Goal: Task Accomplishment & Management: Use online tool/utility

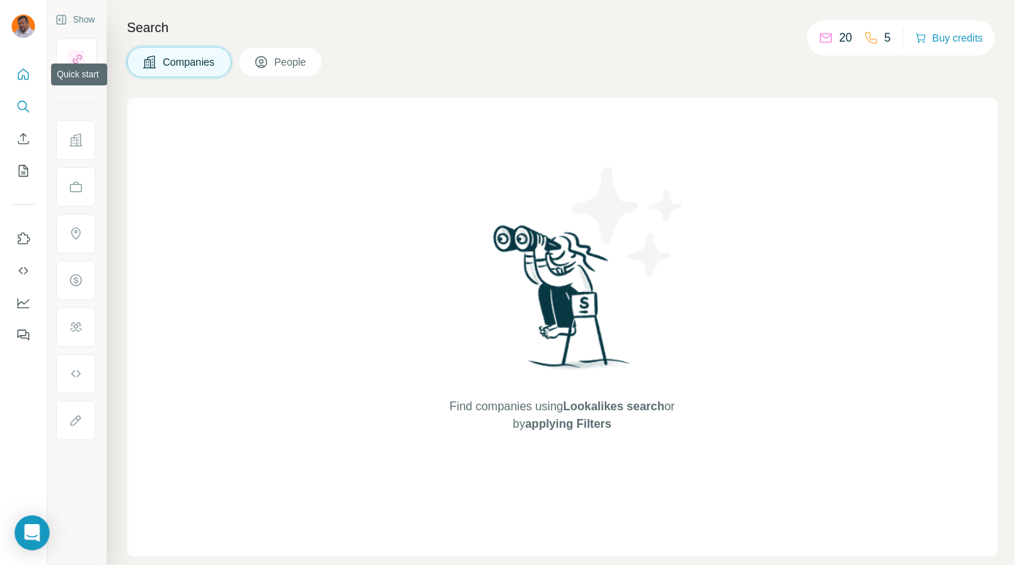
click at [20, 74] on icon "Quick start" at bounding box center [23, 74] width 15 height 15
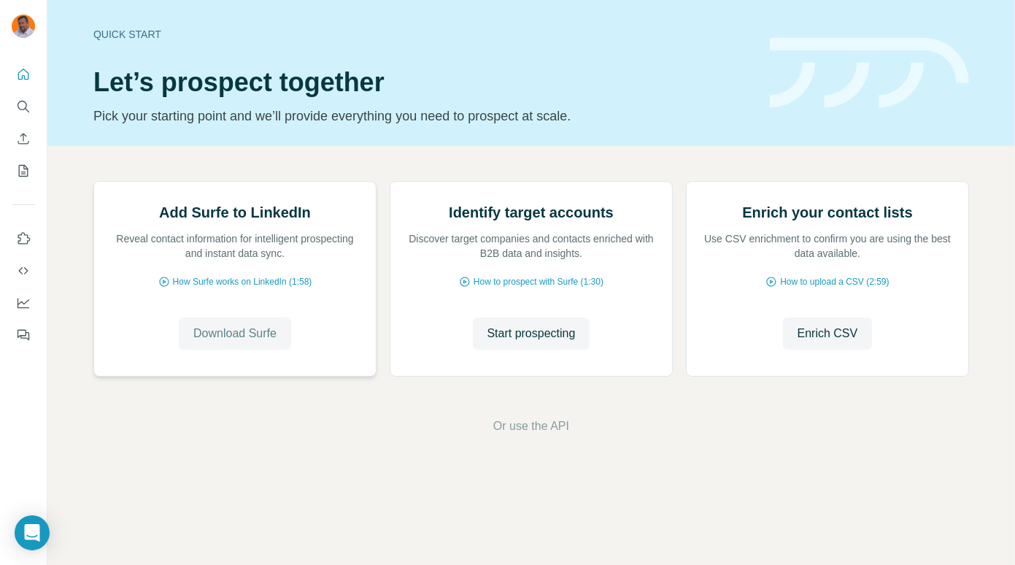
click at [207, 342] on span "Download Surfe" at bounding box center [234, 334] width 83 height 18
click at [23, 68] on icon "Quick start" at bounding box center [23, 74] width 15 height 15
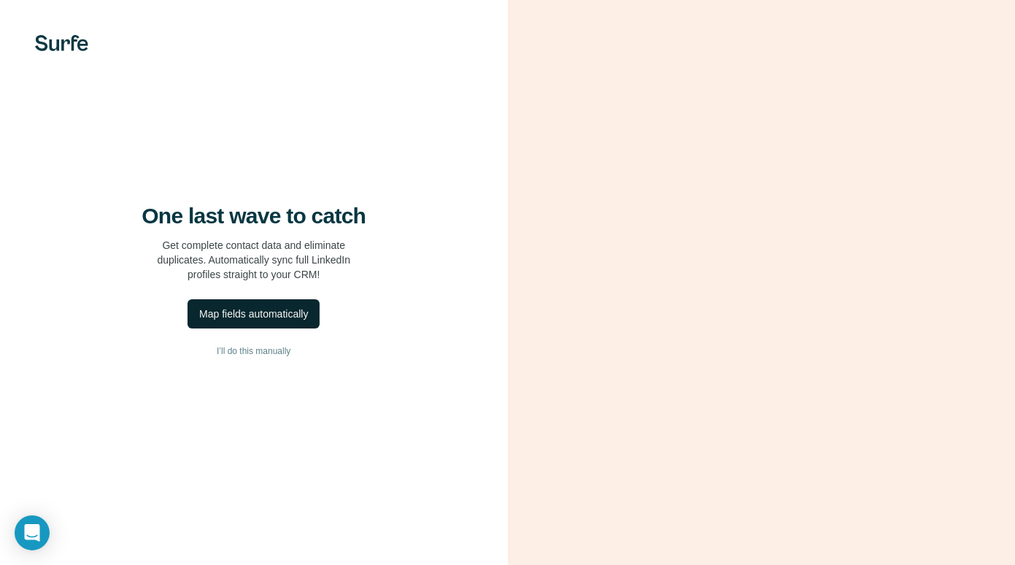
click at [246, 316] on div "Map fields automatically" at bounding box center [253, 314] width 109 height 15
